Goal: Communication & Community: Answer question/provide support

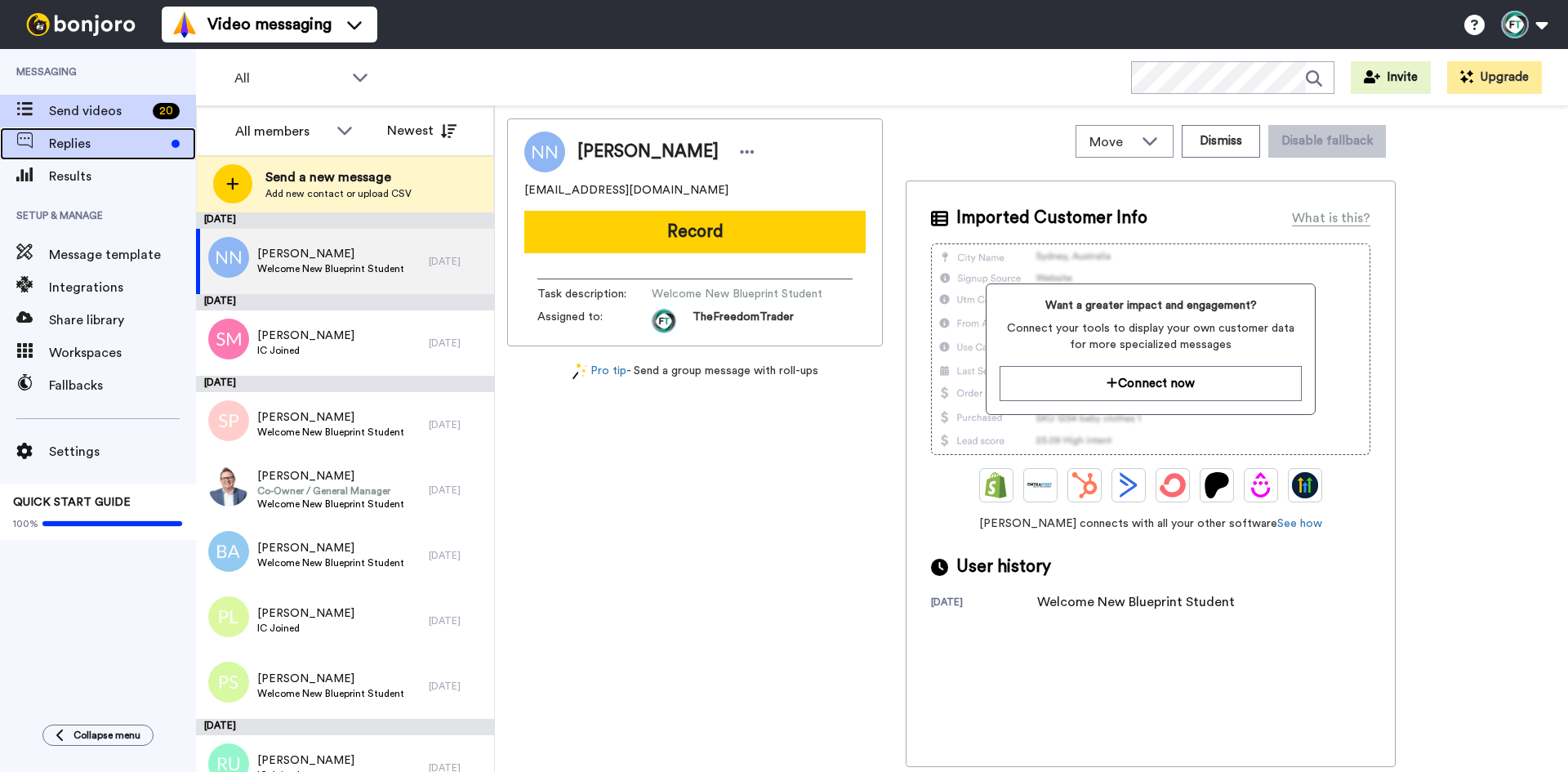
click at [124, 146] on span "Replies" at bounding box center [107, 144] width 116 height 20
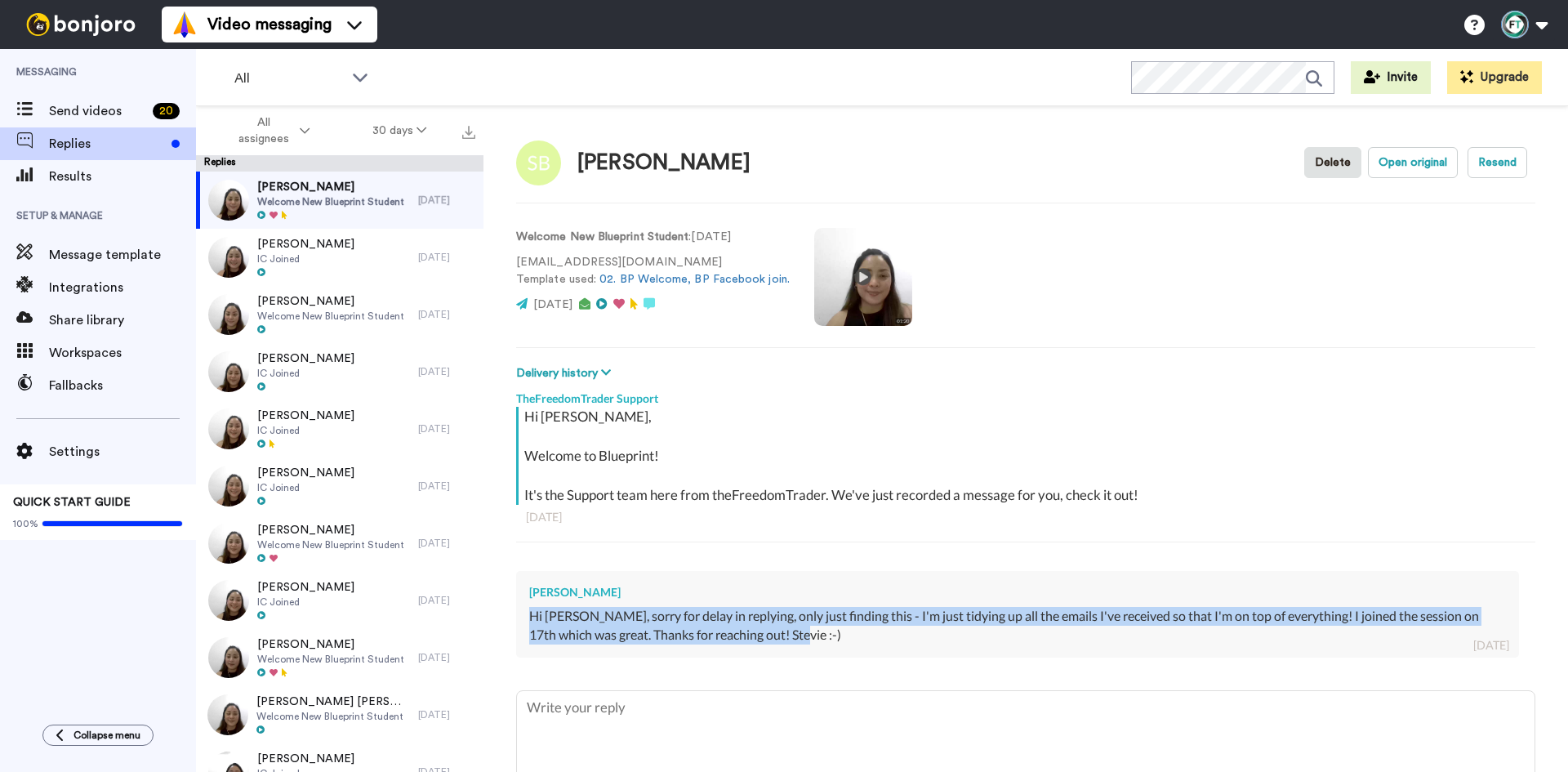
drag, startPoint x: 826, startPoint y: 632, endPoint x: 532, endPoint y: 624, distance: 294.1
click at [532, 624] on div "Hi Jackie, sorry for delay in replying, only just finding this - I'm just tidyi…" at bounding box center [1018, 625] width 977 height 38
copy div "Hi Jackie, sorry for delay in replying, only just finding this - I'm just tidyi…"
click at [857, 277] on video at bounding box center [863, 277] width 98 height 98
copy div "Hi Jackie, sorry for delay in replying, only just finding this - I'm just tidyi…"
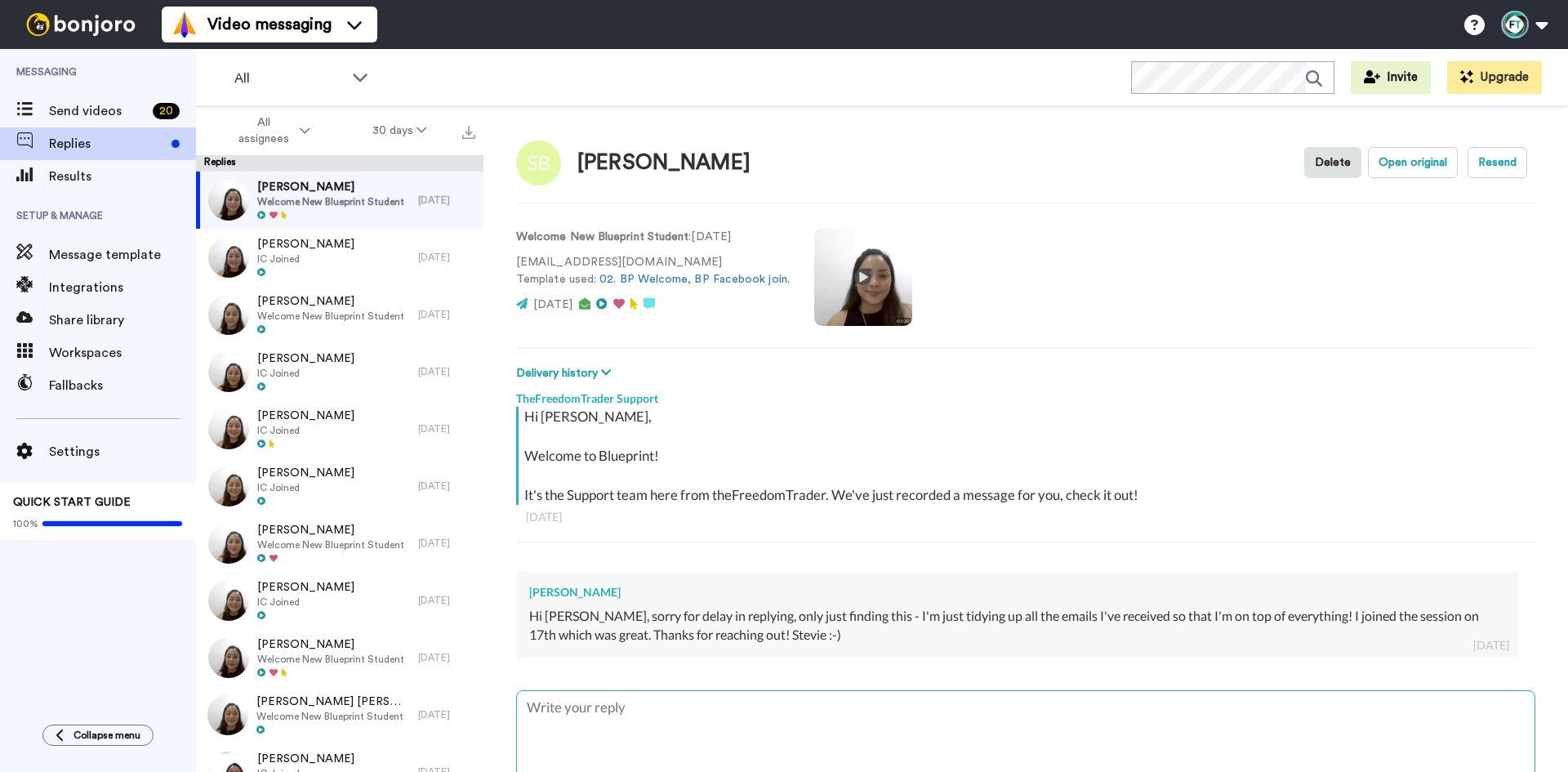
paste textarea "Hi Stevie, this is Sarah 😊 No worries at all — I completely understand how emai…"
type textarea "x"
type textarea "Hi Stevie, this is Sarah 😊 No worries at all — I completely understand how emai…"
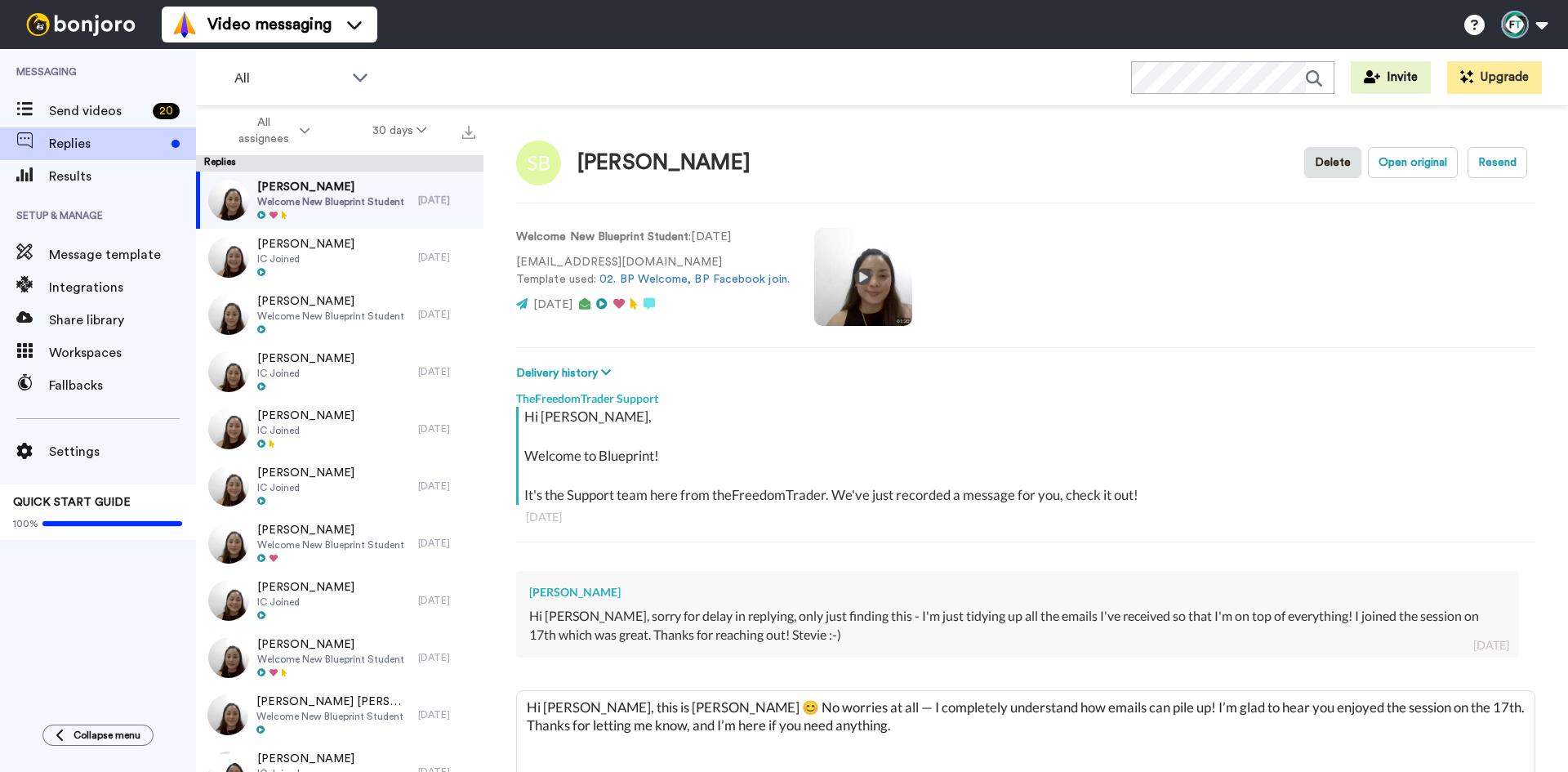
type textarea "x"
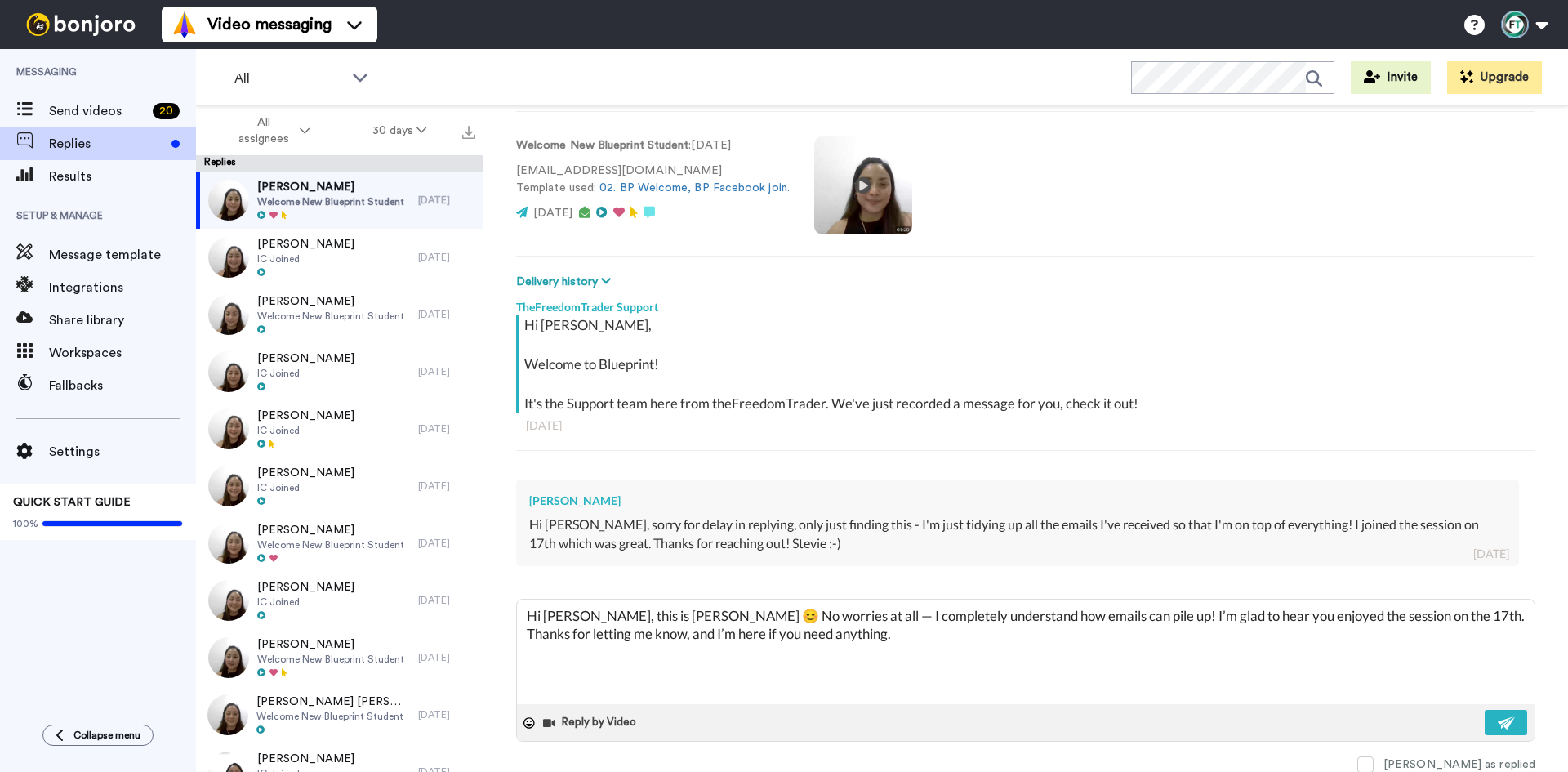
scroll to position [92, 0]
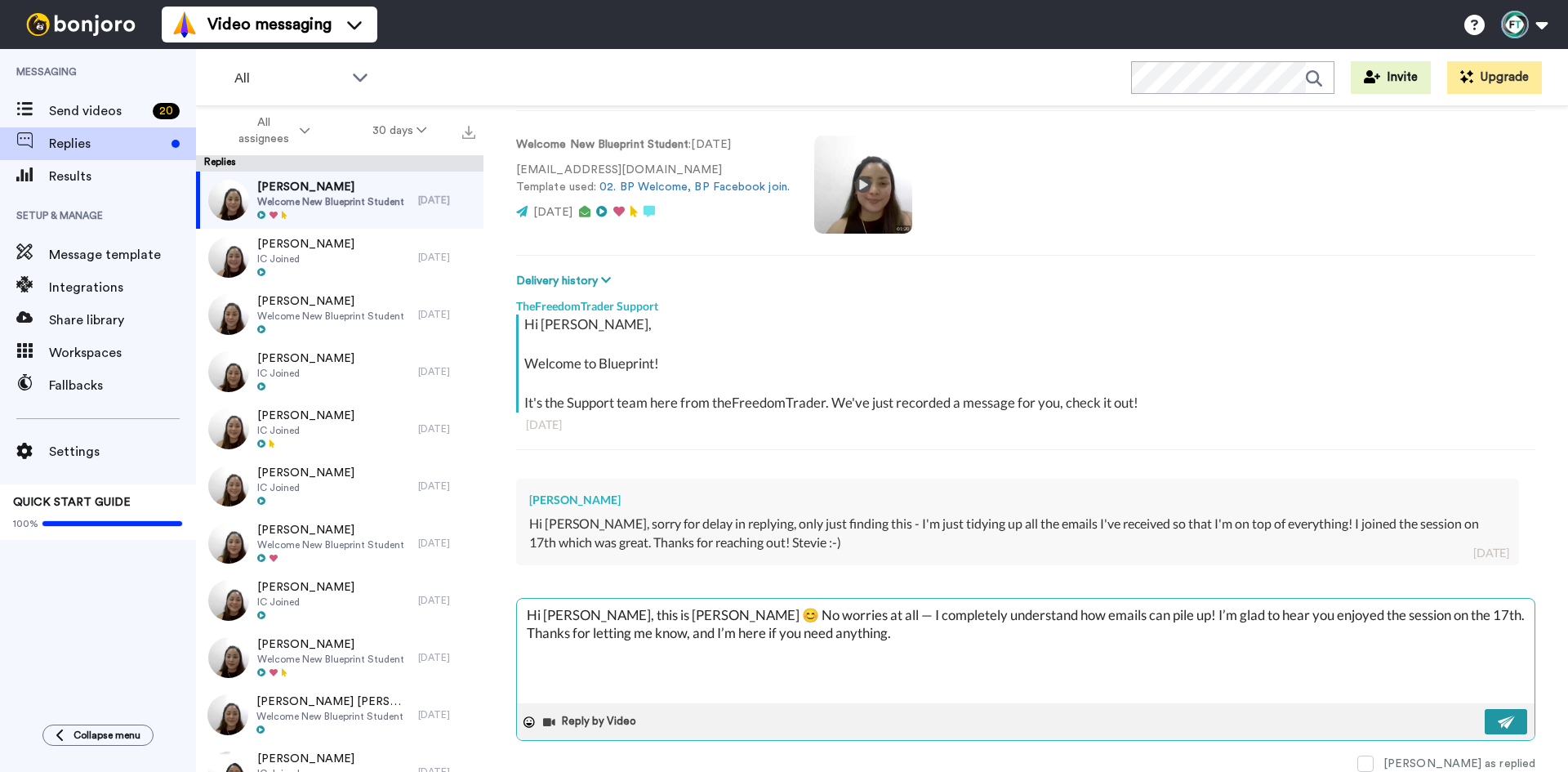
type textarea "Hi Stevie, this is Sarah 😊 No worries at all — I completely understand how emai…"
click at [1498, 726] on img at bounding box center [1507, 722] width 18 height 13
type textarea "x"
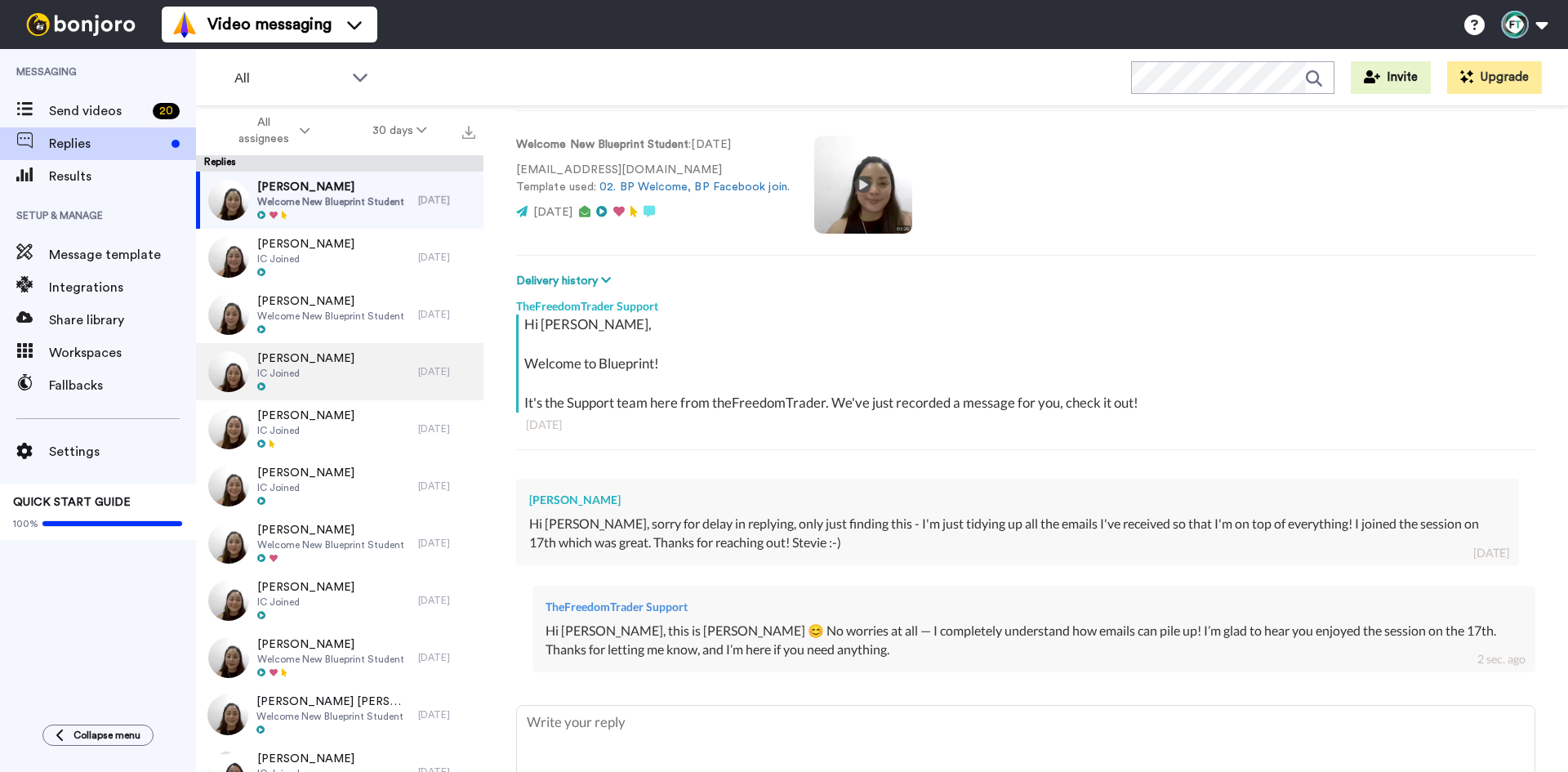
type textarea "x"
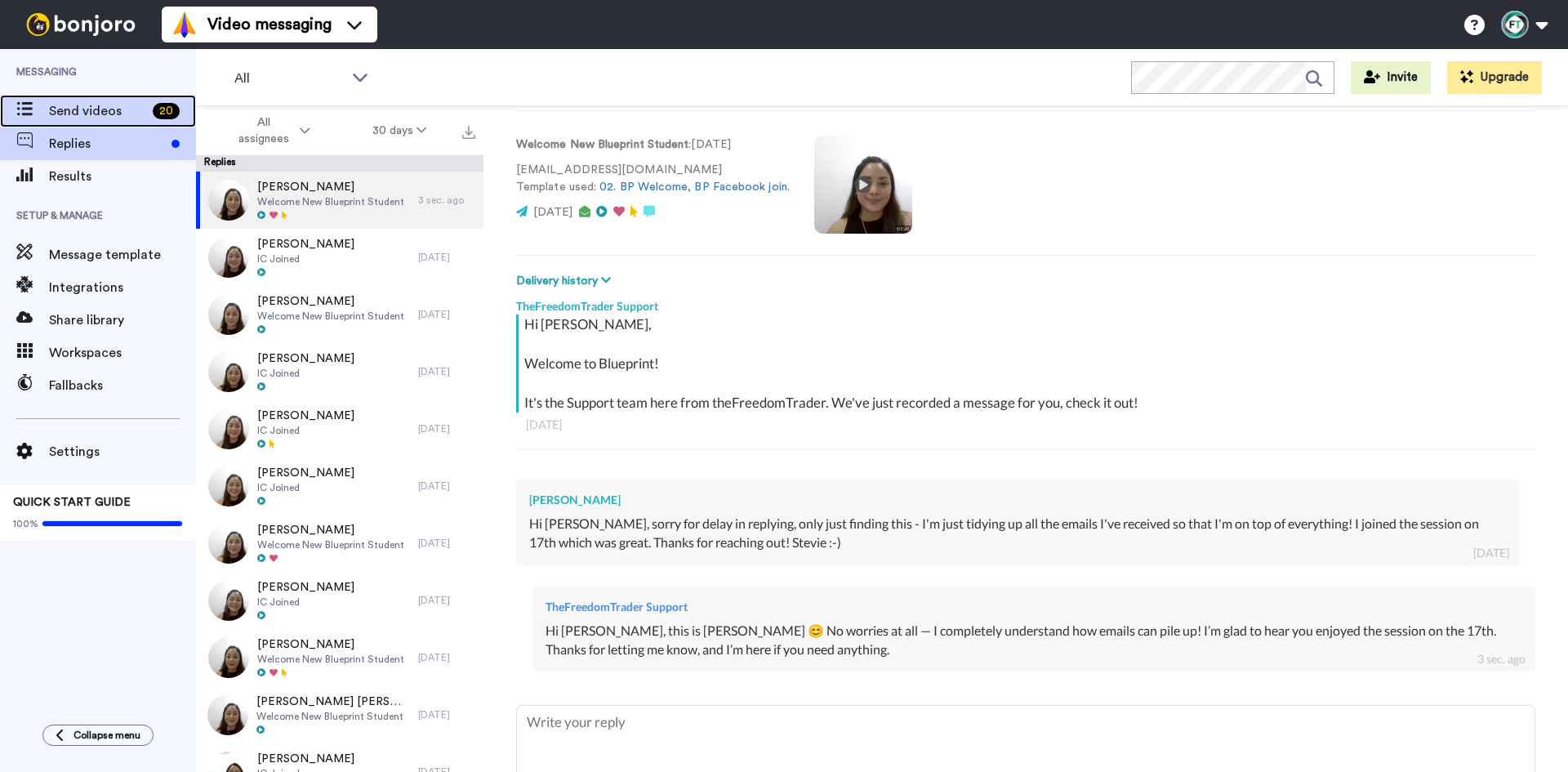
click at [121, 118] on span "Send videos" at bounding box center [97, 111] width 97 height 20
